Goal: Transaction & Acquisition: Purchase product/service

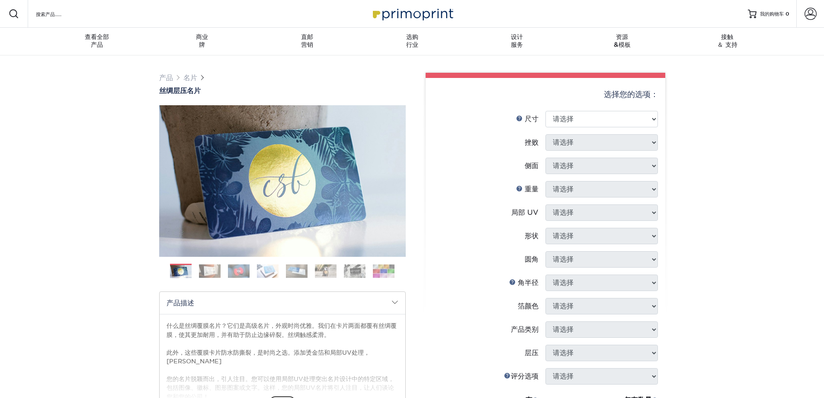
click at [754, 90] on div "产品 名片 丝绸层压 名片 以前的" at bounding box center [412, 328] width 824 height 547
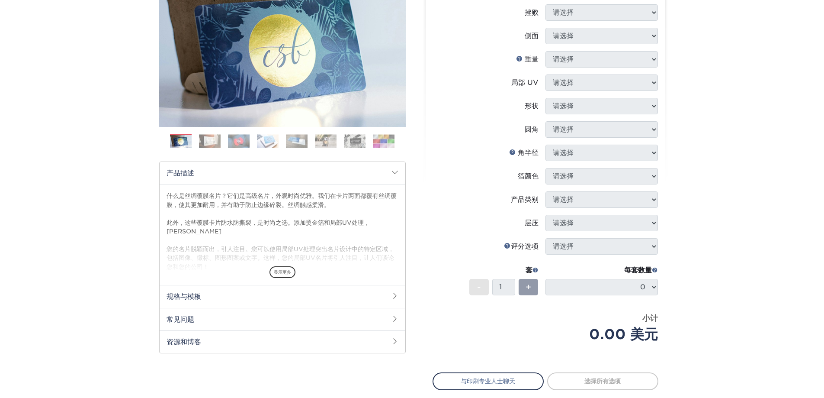
scroll to position [173, 0]
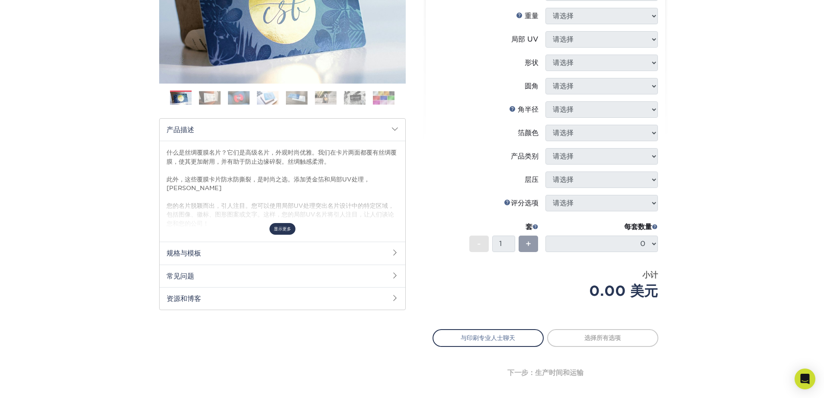
click at [283, 229] on font "显示更多" at bounding box center [282, 228] width 17 height 5
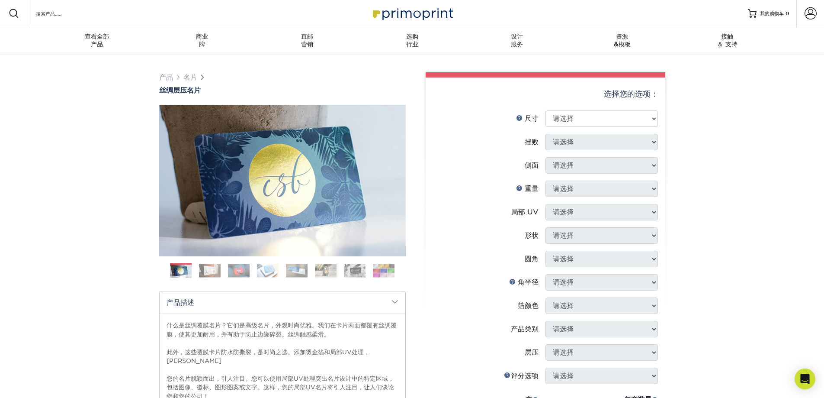
scroll to position [0, 0]
click at [653, 118] on select "请选择 1.5英寸 x 3.5英寸 - 迷你 1.75 英寸 x 3.5 英寸 - 迷你 2英寸 x 2英寸 - 正方形 2英寸 x 3英寸 - 迷你 2英寸…" at bounding box center [601, 119] width 112 height 16
select select "2.00x3.50"
click at [545, 111] on select "请选择 1.5英寸 x 3.5英寸 - 迷你 1.75 英寸 x 3.5 英寸 - 迷你 2英寸 x 2英寸 - 正方形 2英寸 x 3英寸 - 迷你 2英寸…" at bounding box center [601, 119] width 112 height 16
click at [651, 141] on select "请选择 是的 不" at bounding box center [601, 142] width 112 height 16
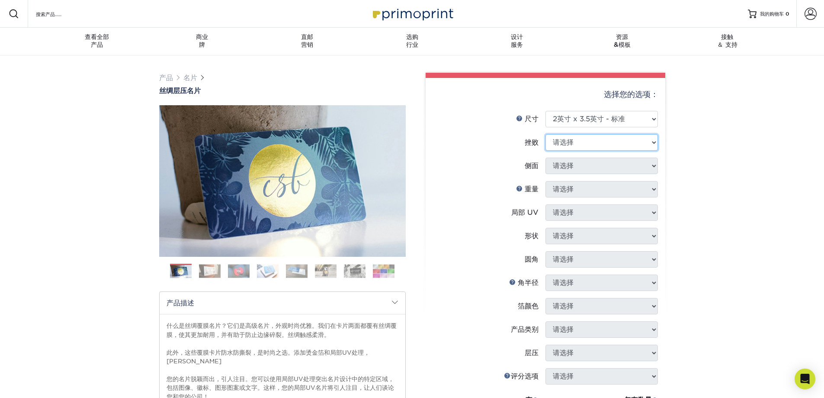
select select "1"
click at [545, 134] on select "请选择 是的 不" at bounding box center [601, 142] width 112 height 16
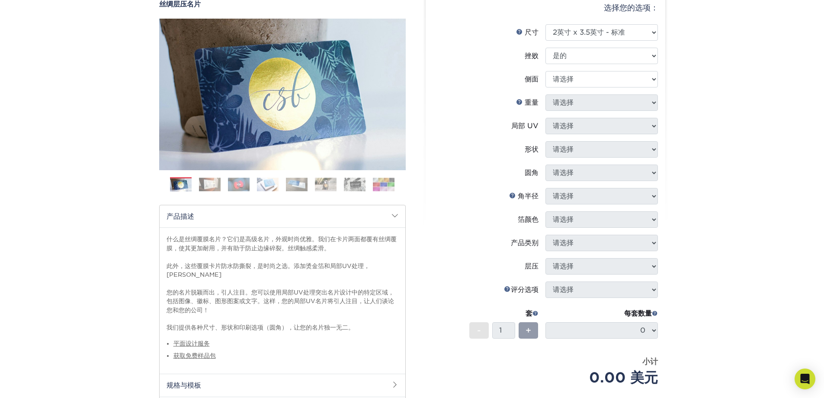
scroll to position [43, 0]
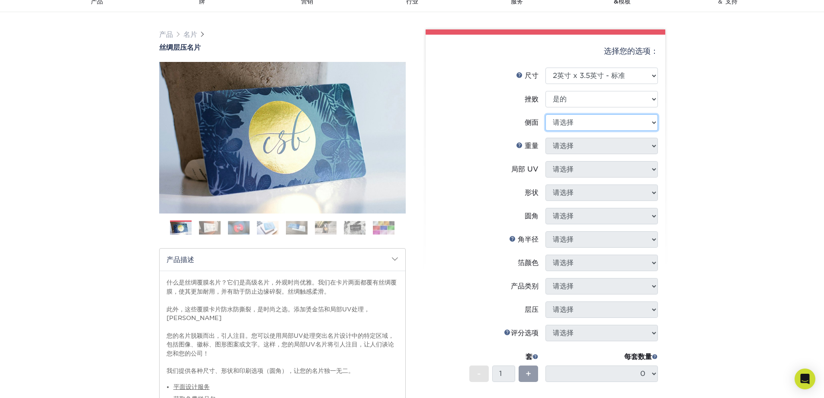
click at [651, 125] on select "请选择 双面打印 - 双面贴箔 双面打印 - 仅箔片正面 仅打印正面 - 仅箔正面" at bounding box center [601, 122] width 112 height 16
select select "34527644-b4fd-4ffb-9092-1318eefcd9d9"
click at [545, 114] on select "请选择 双面打印 - 双面贴箔 双面打印 - 仅箔片正面 仅打印正面 - 仅箔正面" at bounding box center [601, 122] width 112 height 16
click at [654, 141] on select "请选择 16PT" at bounding box center [601, 146] width 112 height 16
select select "16PT"
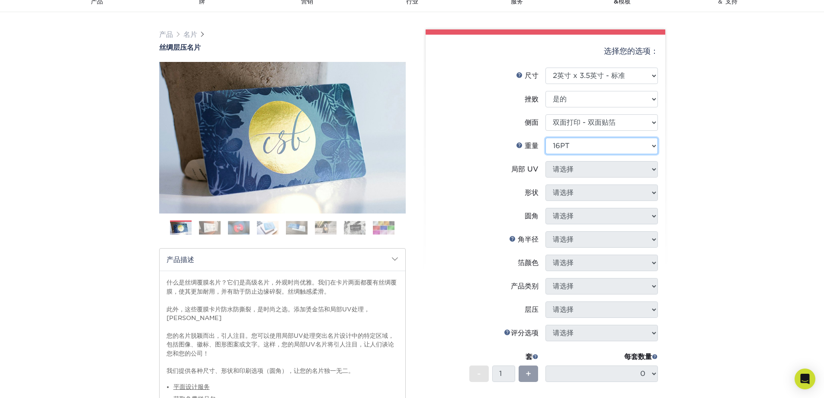
click at [545, 138] on select "请选择 16PT" at bounding box center [601, 146] width 112 height 16
click at [655, 166] on select "请选择 无局部 UV 正面和背面（两侧） 仅限正面 仅背面" at bounding box center [601, 169] width 112 height 16
select select "0"
click at [545, 161] on select "请选择 无局部 UV 正面和背面（两侧） 仅限正面 仅背面" at bounding box center [601, 169] width 112 height 16
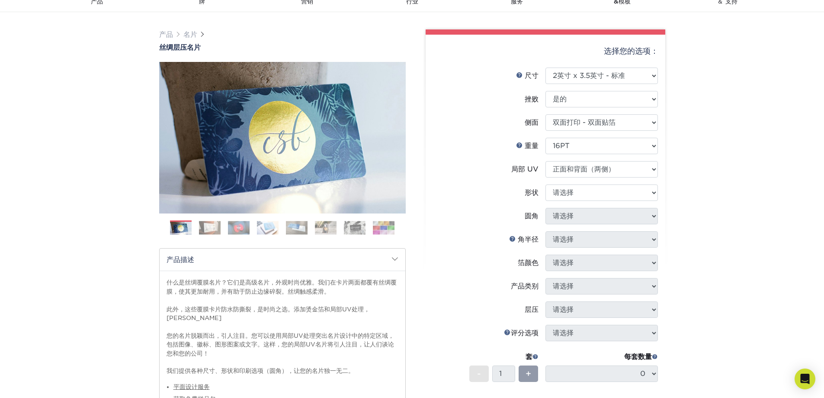
click at [658, 193] on div "选择您的选项： 尺寸帮助 尺寸 请选择 1.5英寸 x 3.5英寸 - 迷你 1.75 英寸 x 3.5 英寸 - 迷你 挫败 请选择" at bounding box center [546, 285] width 240 height 500
click at [656, 193] on select "请选择 标准" at bounding box center [601, 192] width 112 height 16
select select "standard"
click at [545, 184] on select "请选择 标准" at bounding box center [601, 192] width 112 height 16
click at [655, 213] on select "请选择 是 - 圆角 是 - 圆角 不" at bounding box center [601, 216] width 112 height 16
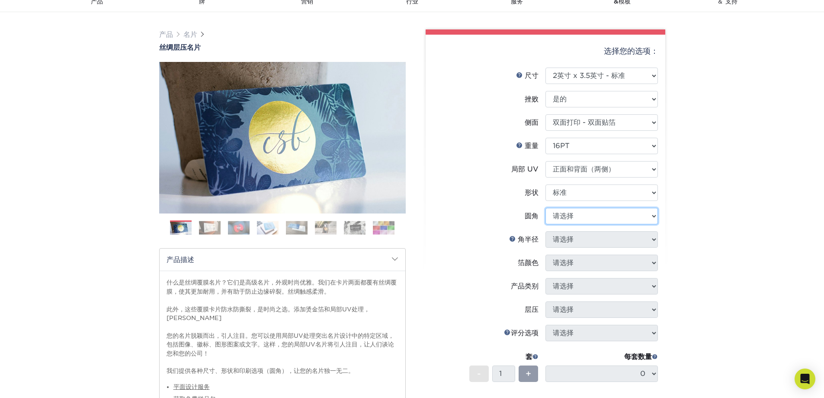
select select "76a3b848-63b4-4449-aad1-d9e81d5a60f5"
click at [545, 208] on select "请选择 是 - 圆角 是 - 圆角 不" at bounding box center [601, 216] width 112 height 16
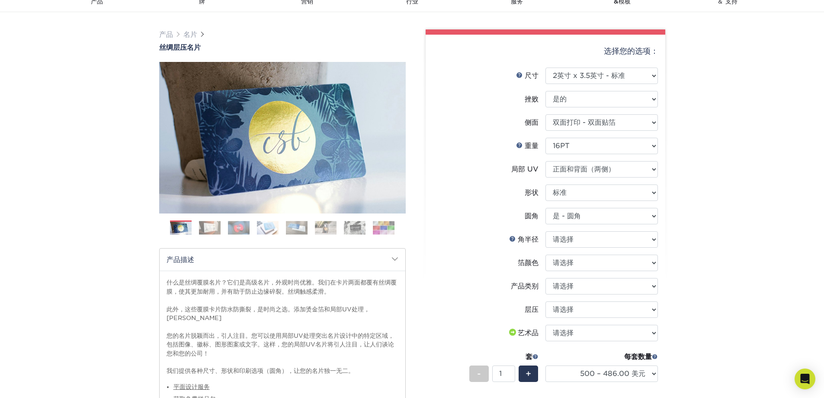
click at [231, 229] on img at bounding box center [239, 227] width 22 height 13
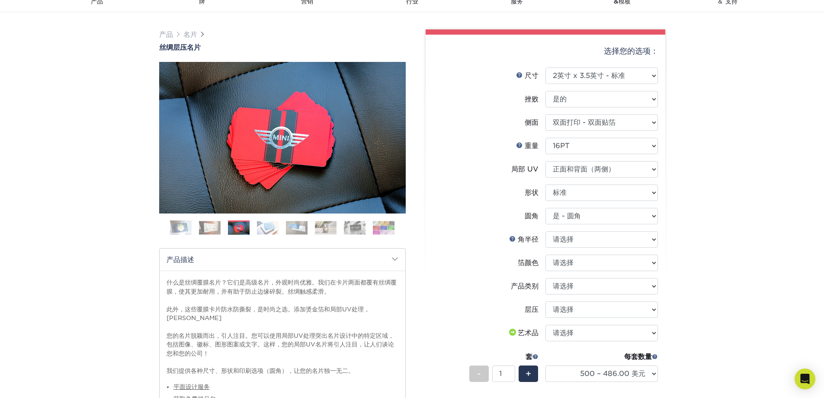
click at [248, 229] on img at bounding box center [239, 227] width 22 height 13
click at [274, 227] on img at bounding box center [268, 227] width 22 height 13
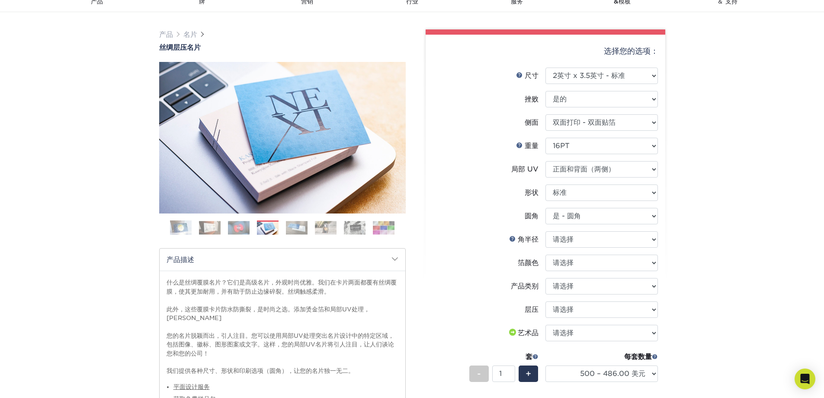
click at [289, 228] on img at bounding box center [297, 227] width 22 height 13
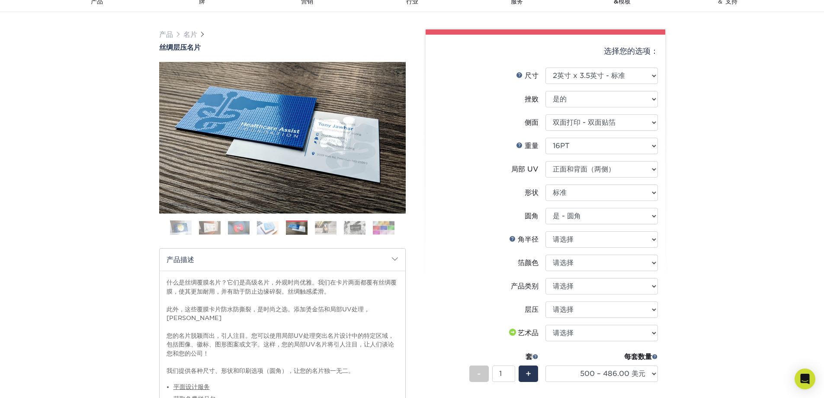
click at [314, 227] on ol at bounding box center [282, 230] width 247 height 21
click at [326, 229] on img at bounding box center [326, 227] width 22 height 13
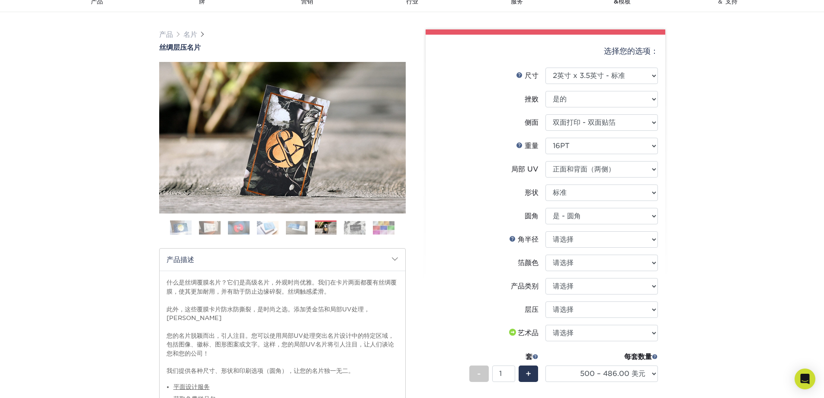
click at [346, 230] on img at bounding box center [355, 227] width 22 height 13
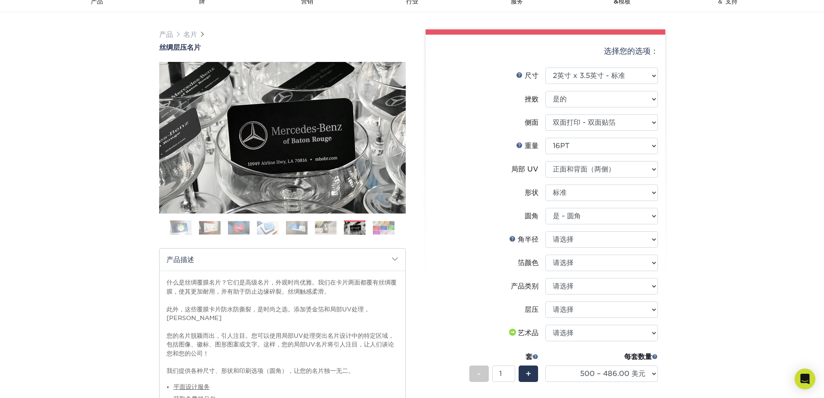
click at [363, 230] on img at bounding box center [355, 227] width 22 height 13
click at [374, 229] on img at bounding box center [384, 227] width 22 height 13
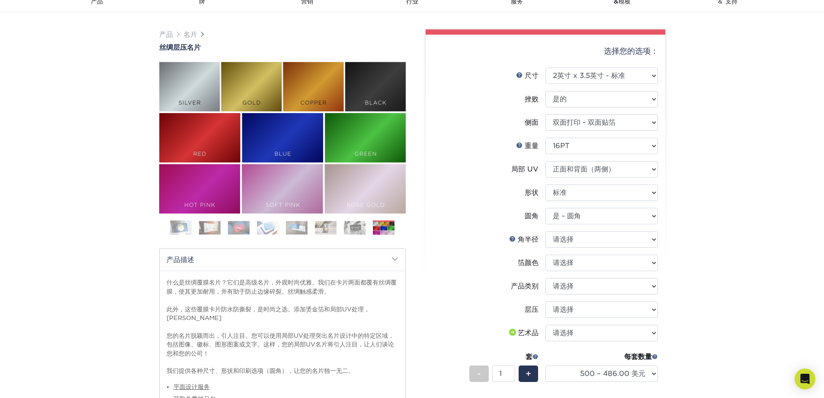
click at [314, 227] on ol at bounding box center [282, 230] width 247 height 21
click at [293, 227] on img at bounding box center [297, 227] width 22 height 13
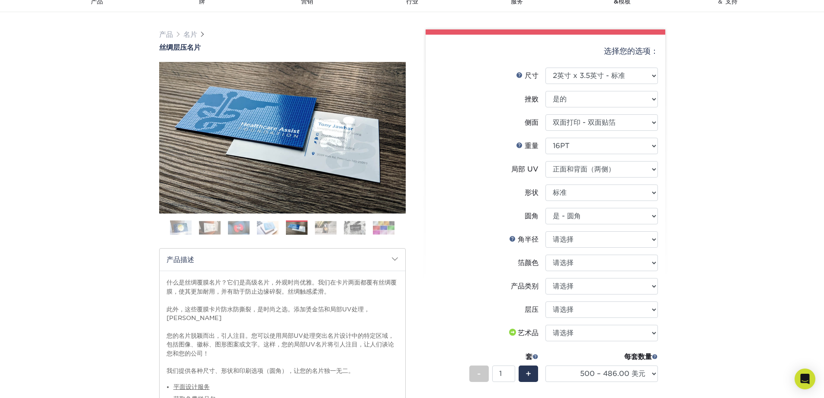
click at [271, 228] on img at bounding box center [268, 227] width 22 height 13
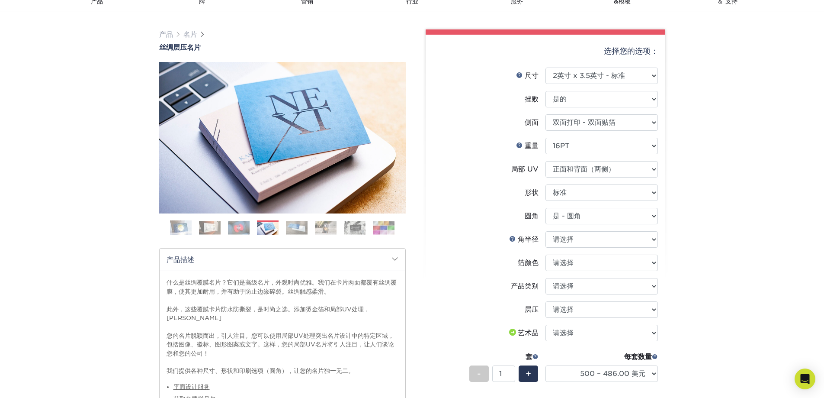
click at [250, 228] on ol at bounding box center [282, 230] width 247 height 21
click at [240, 229] on img at bounding box center [239, 227] width 22 height 13
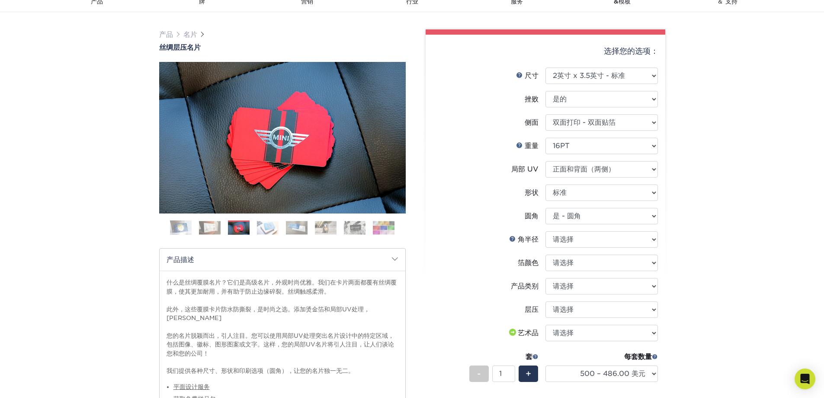
click at [211, 229] on img at bounding box center [210, 227] width 22 height 13
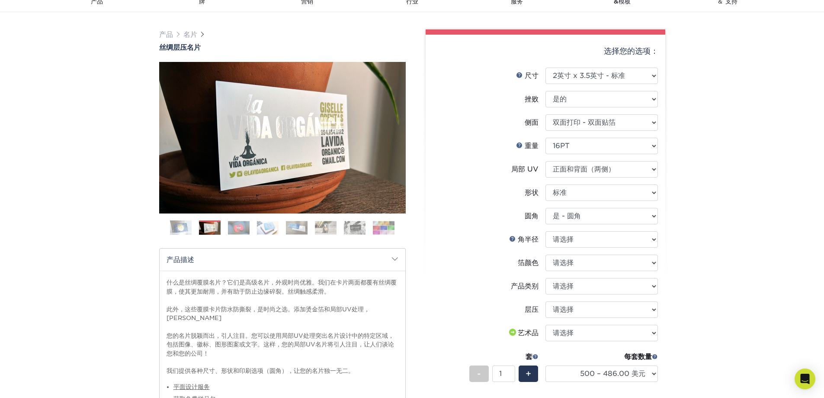
click at [188, 227] on img at bounding box center [181, 228] width 22 height 22
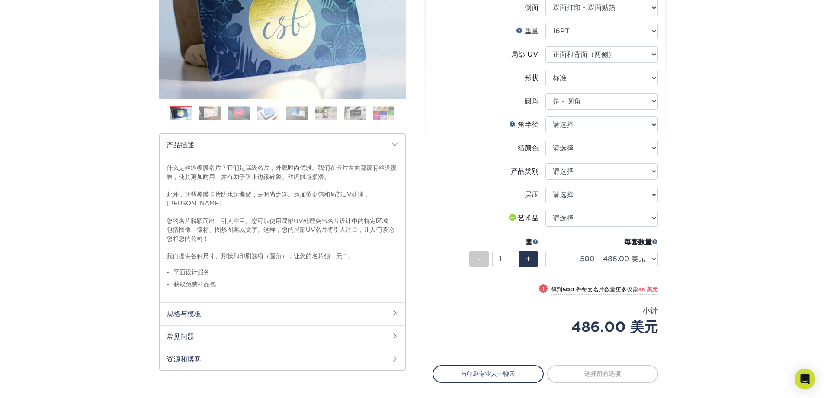
scroll to position [173, 0]
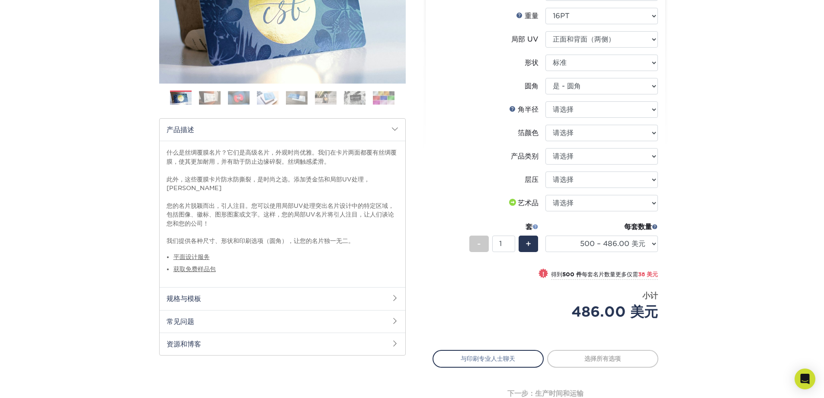
click at [536, 225] on span at bounding box center [535, 226] width 6 height 6
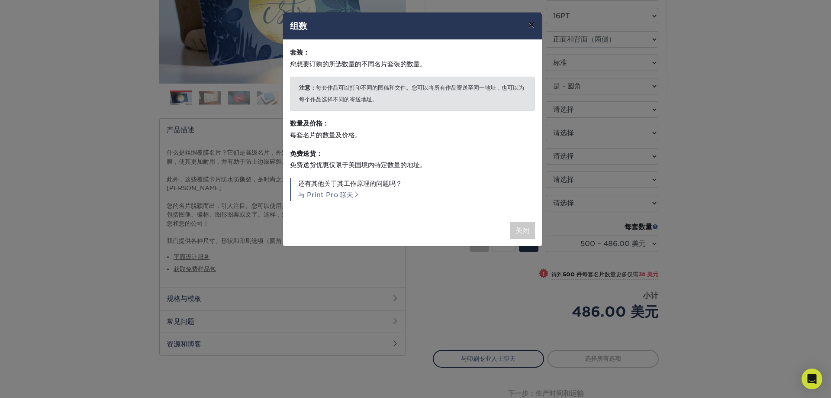
click at [533, 25] on font "×" at bounding box center [531, 24] width 6 height 13
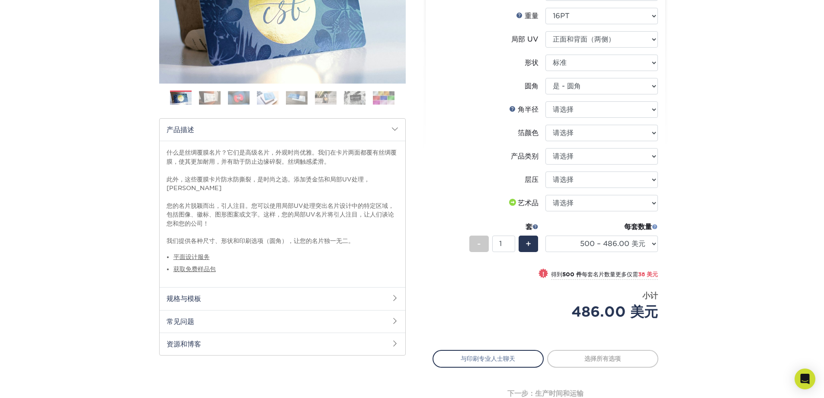
click at [656, 227] on span at bounding box center [655, 226] width 6 height 6
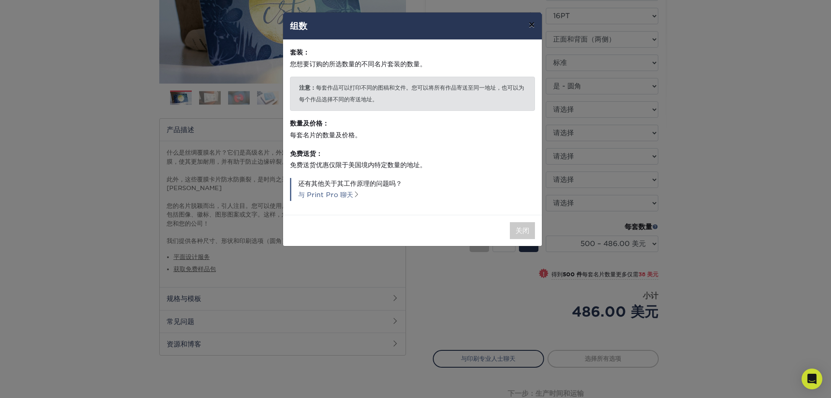
click at [532, 25] on font "×" at bounding box center [531, 24] width 6 height 13
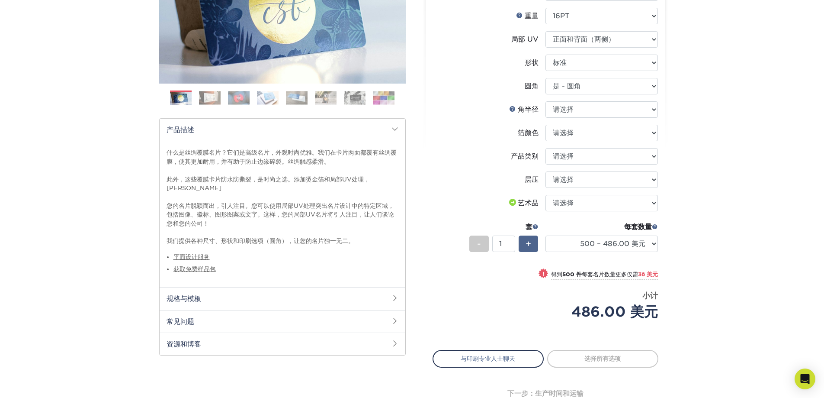
click at [525, 245] on div "+" at bounding box center [528, 243] width 19 height 16
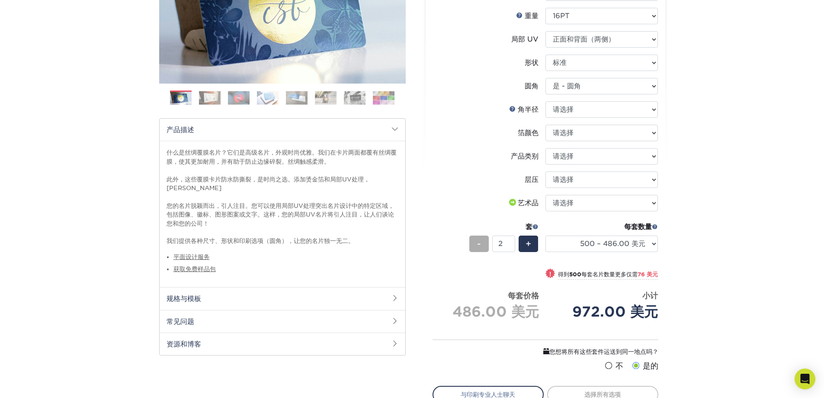
click at [477, 244] on font "-" at bounding box center [479, 243] width 4 height 10
type input "1"
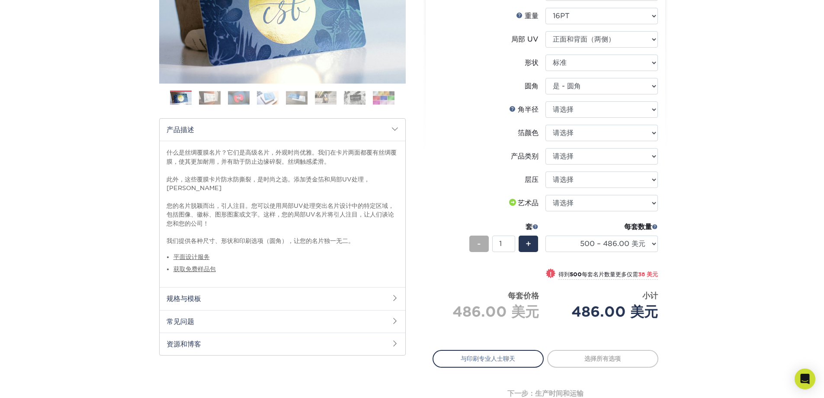
click at [477, 244] on font "-" at bounding box center [479, 243] width 4 height 10
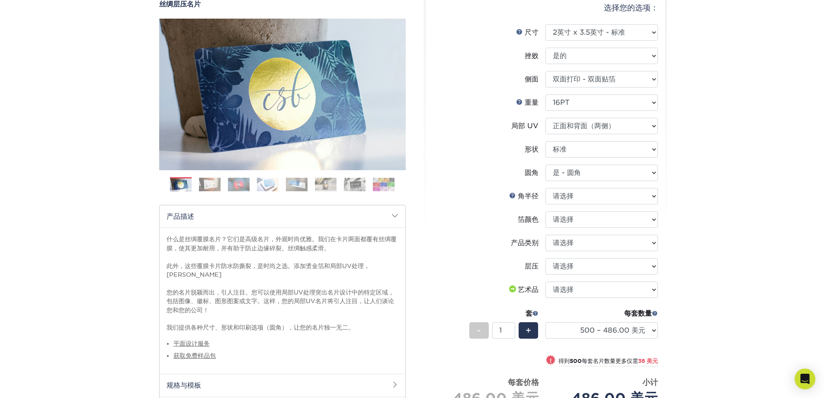
scroll to position [0, 0]
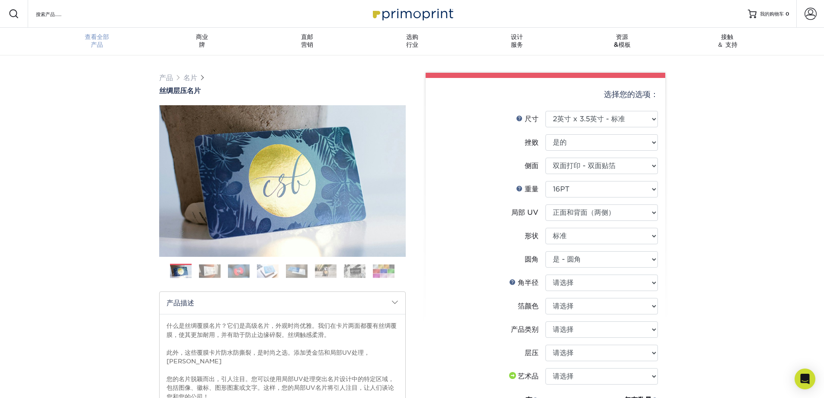
click at [96, 37] on font "查看全部" at bounding box center [97, 36] width 24 height 7
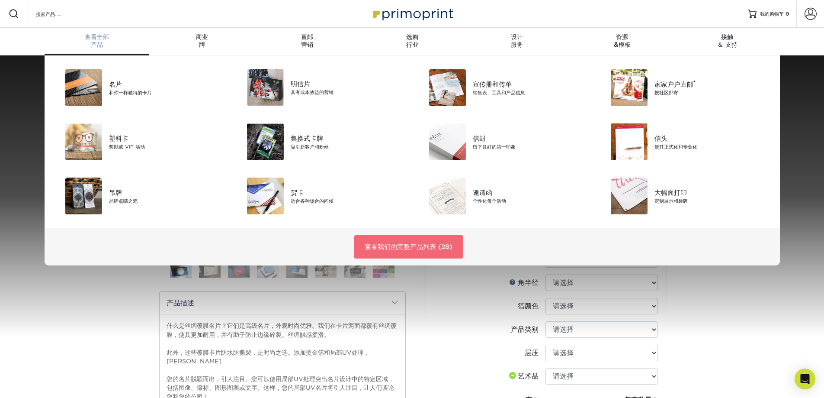
click at [394, 246] on font "查看我们的完整产品列表 (28)" at bounding box center [409, 247] width 88 height 8
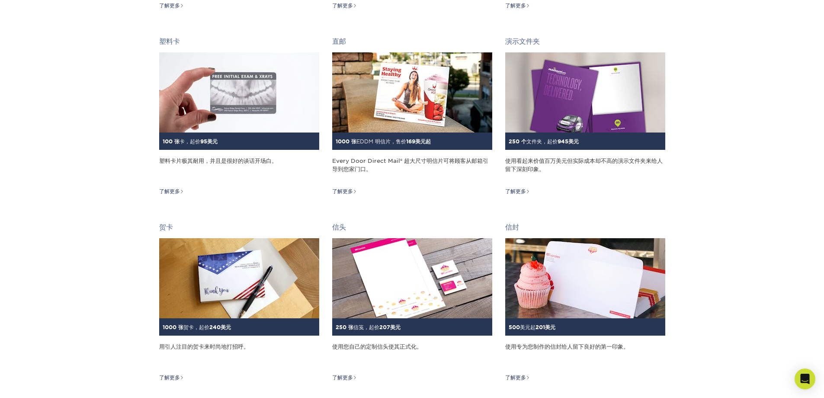
scroll to position [303, 0]
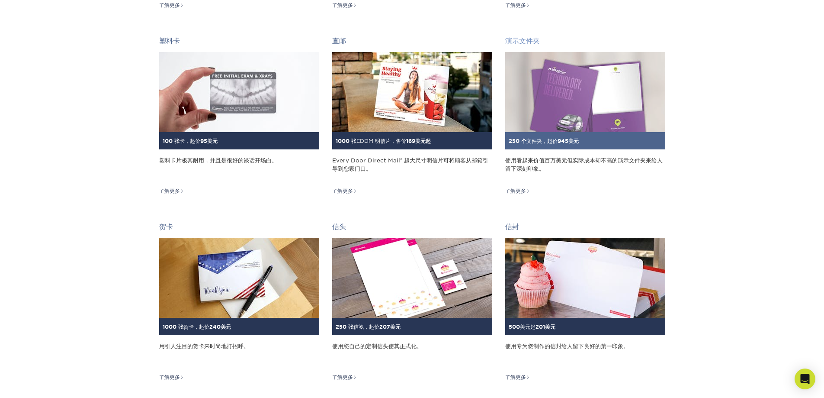
click at [662, 98] on img at bounding box center [585, 92] width 160 height 80
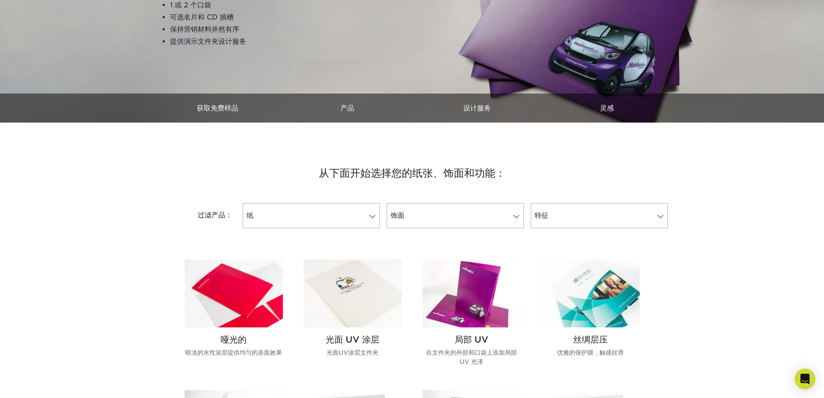
scroll to position [130, 0]
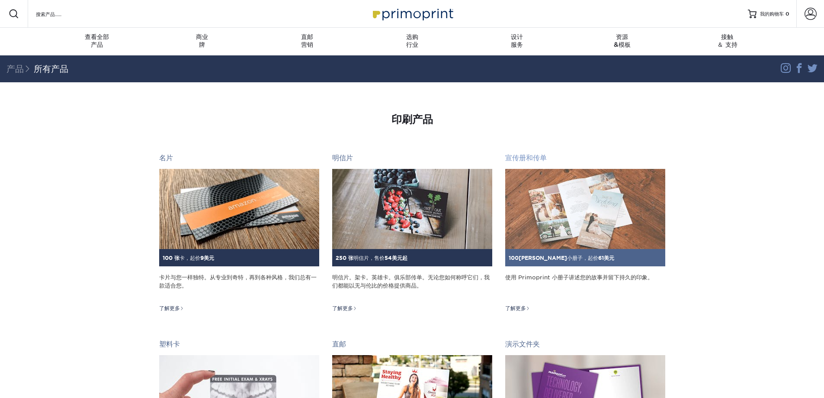
click at [613, 199] on img at bounding box center [585, 209] width 160 height 80
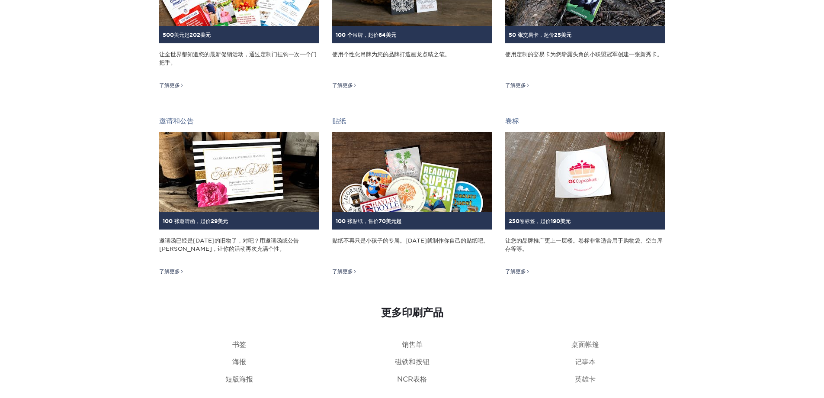
scroll to position [779, 0]
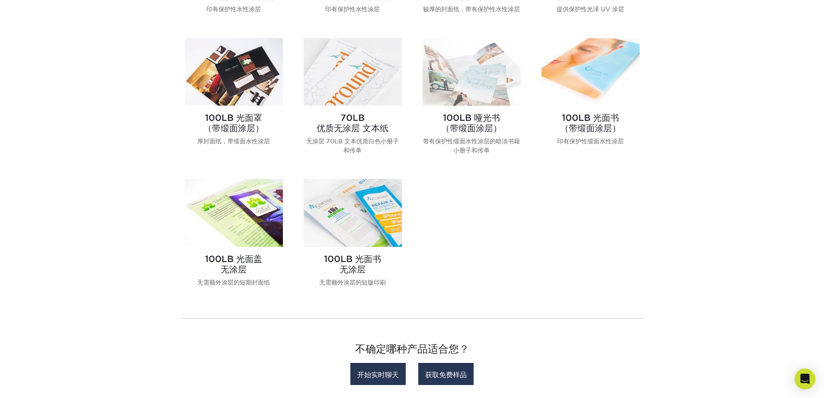
scroll to position [476, 0]
click at [229, 227] on img at bounding box center [234, 212] width 98 height 68
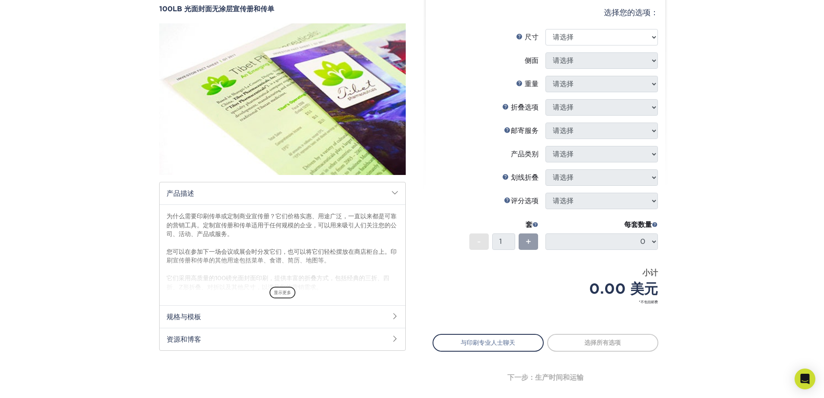
scroll to position [87, 0]
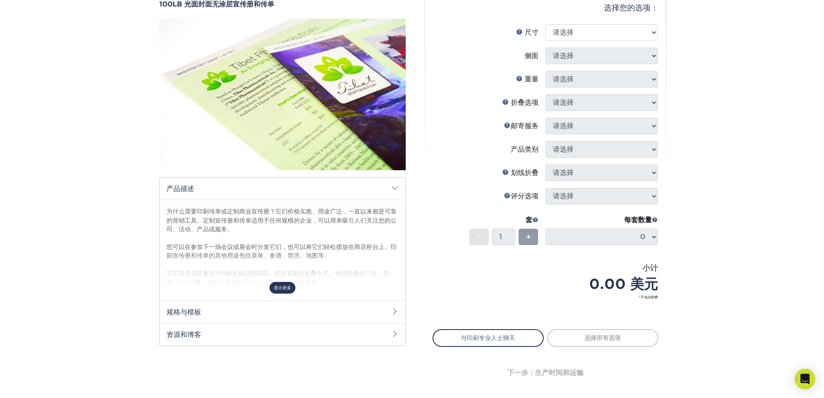
click at [285, 289] on font "显示更多" at bounding box center [282, 287] width 17 height 5
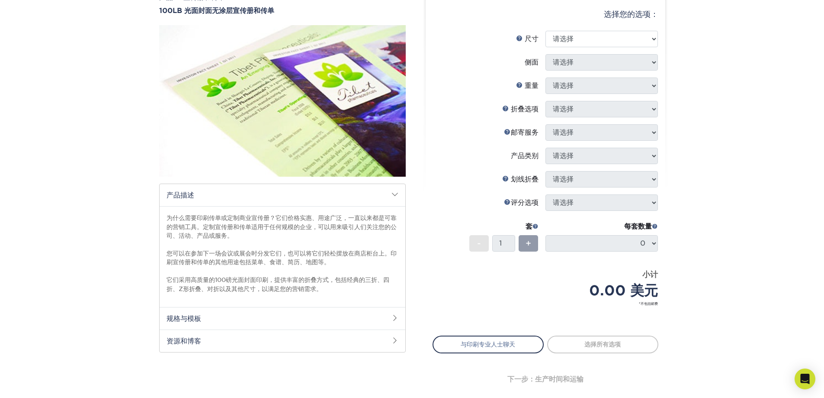
scroll to position [130, 0]
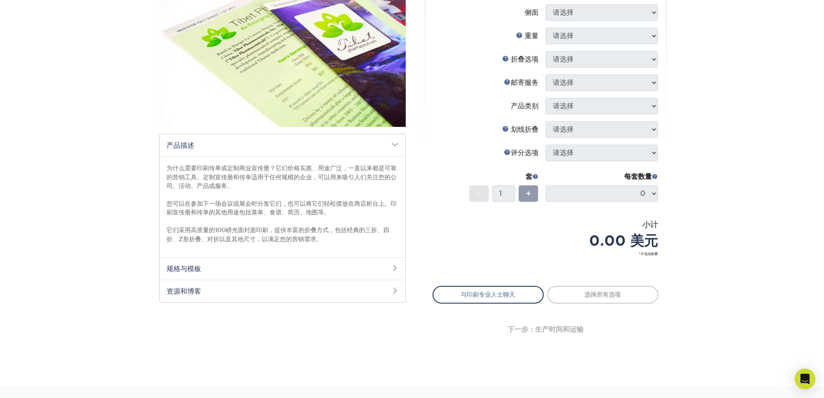
click at [397, 269] on span at bounding box center [394, 267] width 7 height 7
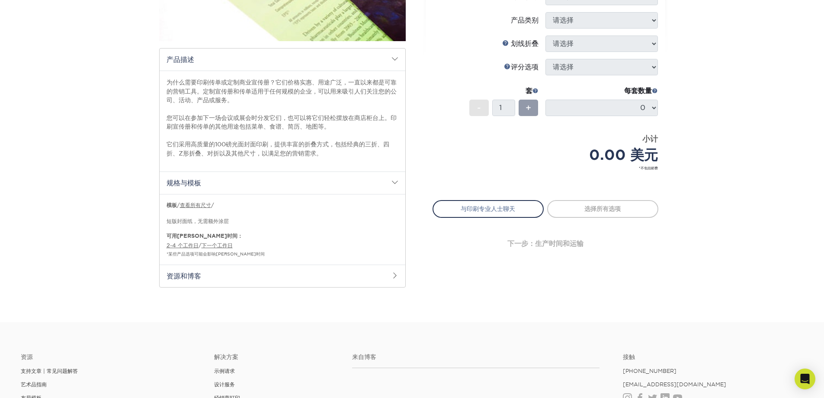
scroll to position [216, 0]
click at [201, 205] on font "查看所有尺寸" at bounding box center [195, 204] width 31 height 6
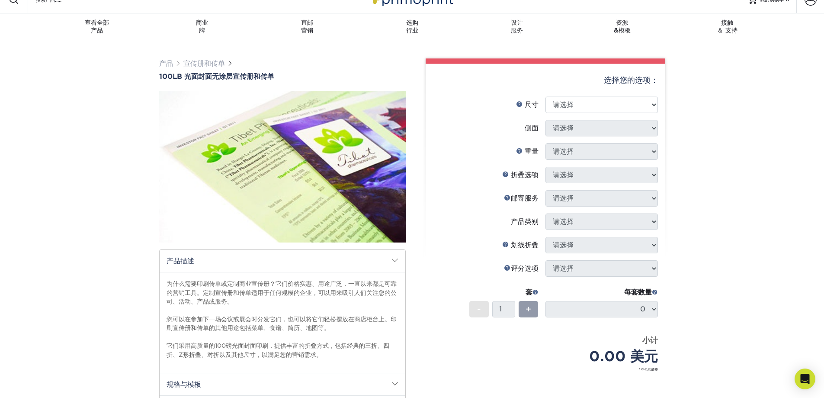
scroll to position [0, 0]
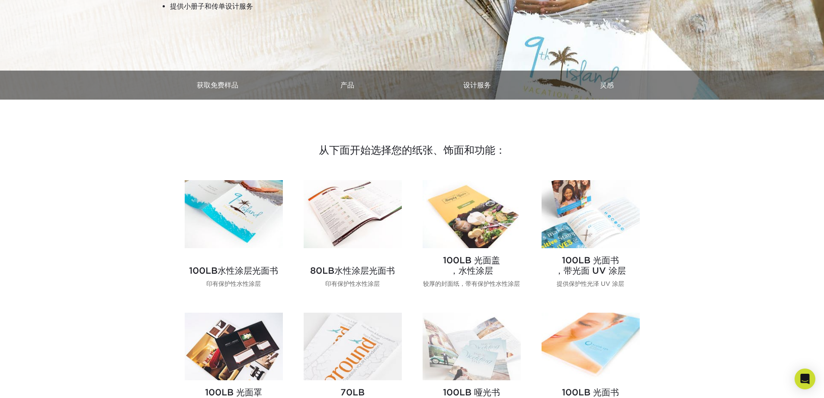
scroll to position [87, 0]
